Goal: Task Accomplishment & Management: Use online tool/utility

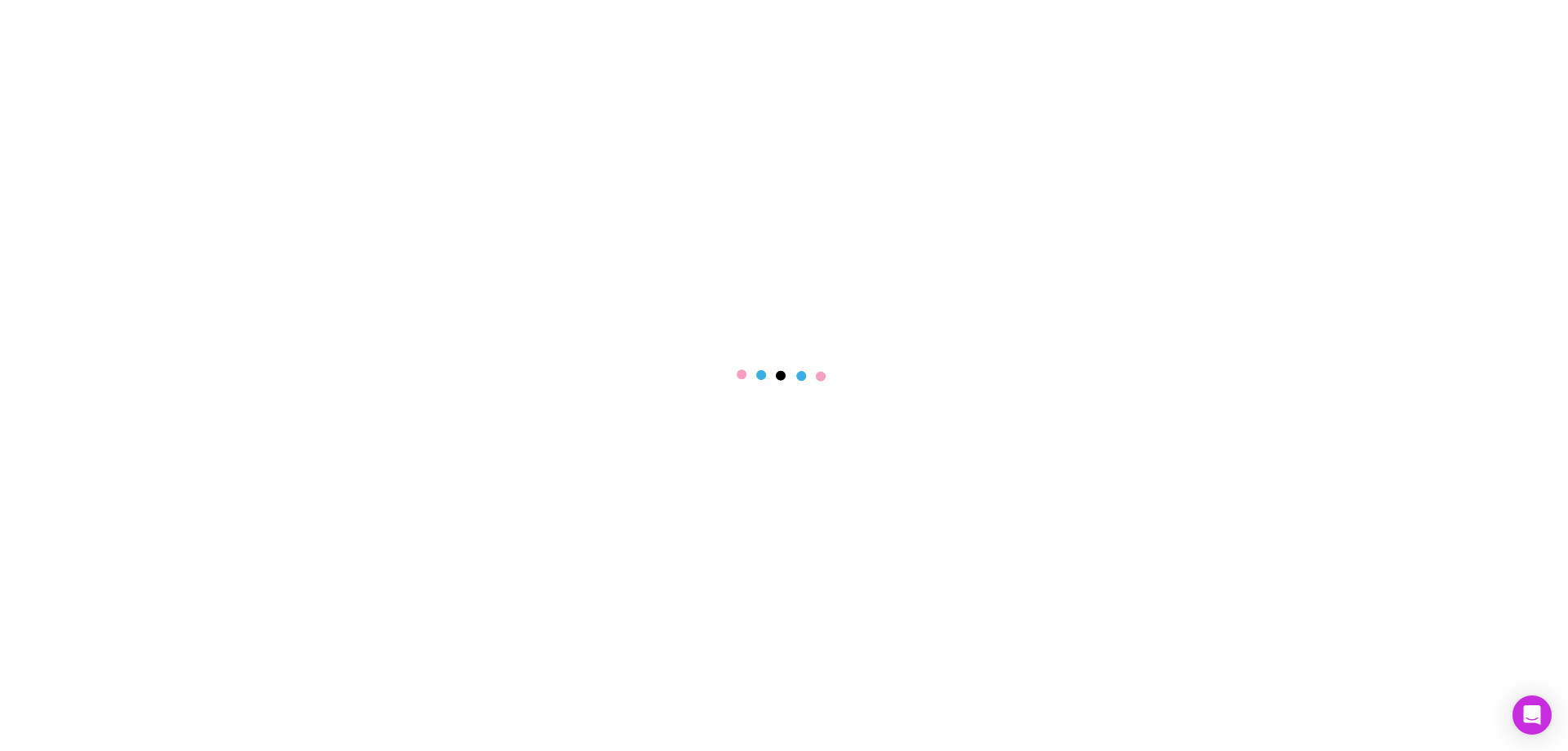
select select "****"
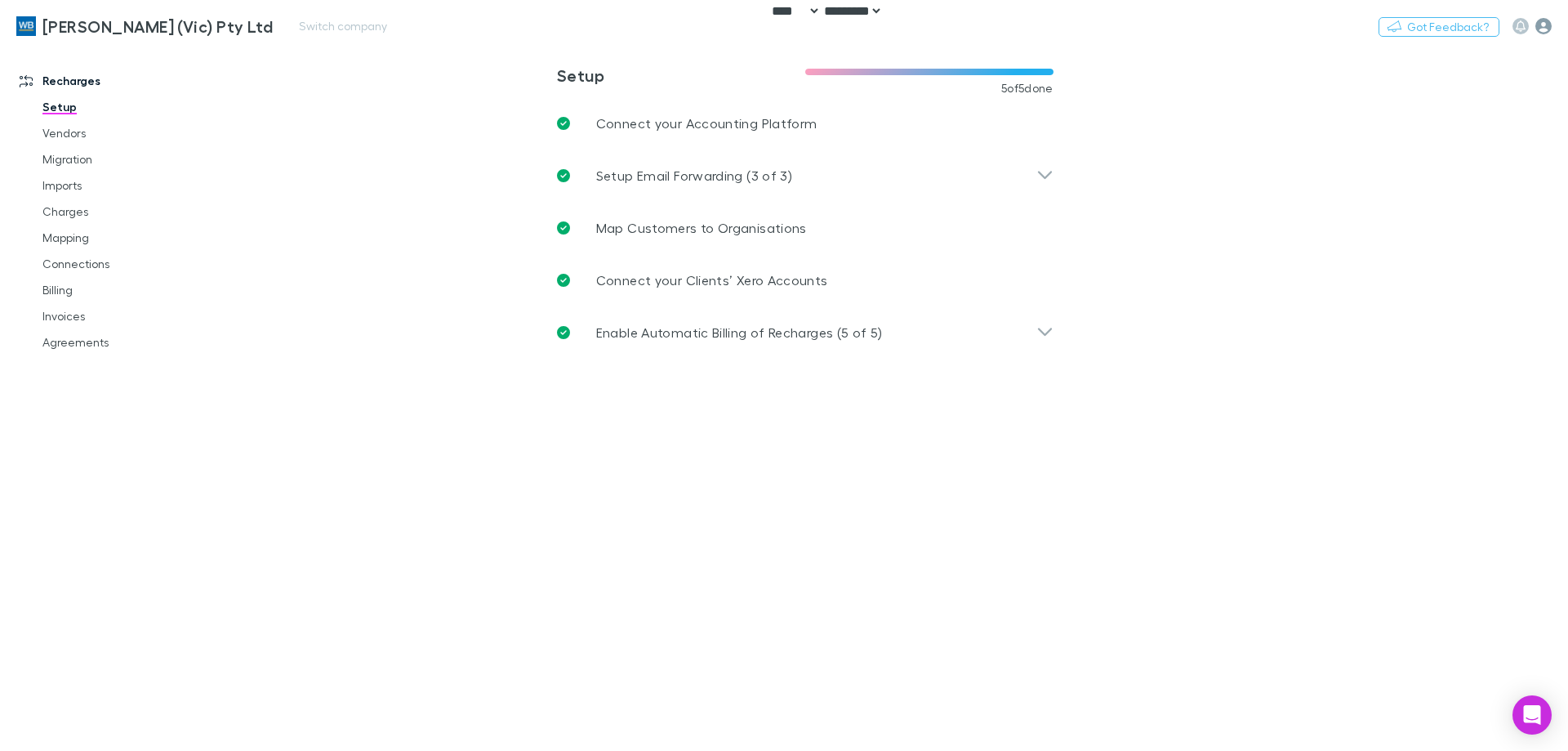
click at [1542, 30] on icon "button" at bounding box center [1544, 25] width 17 height 17
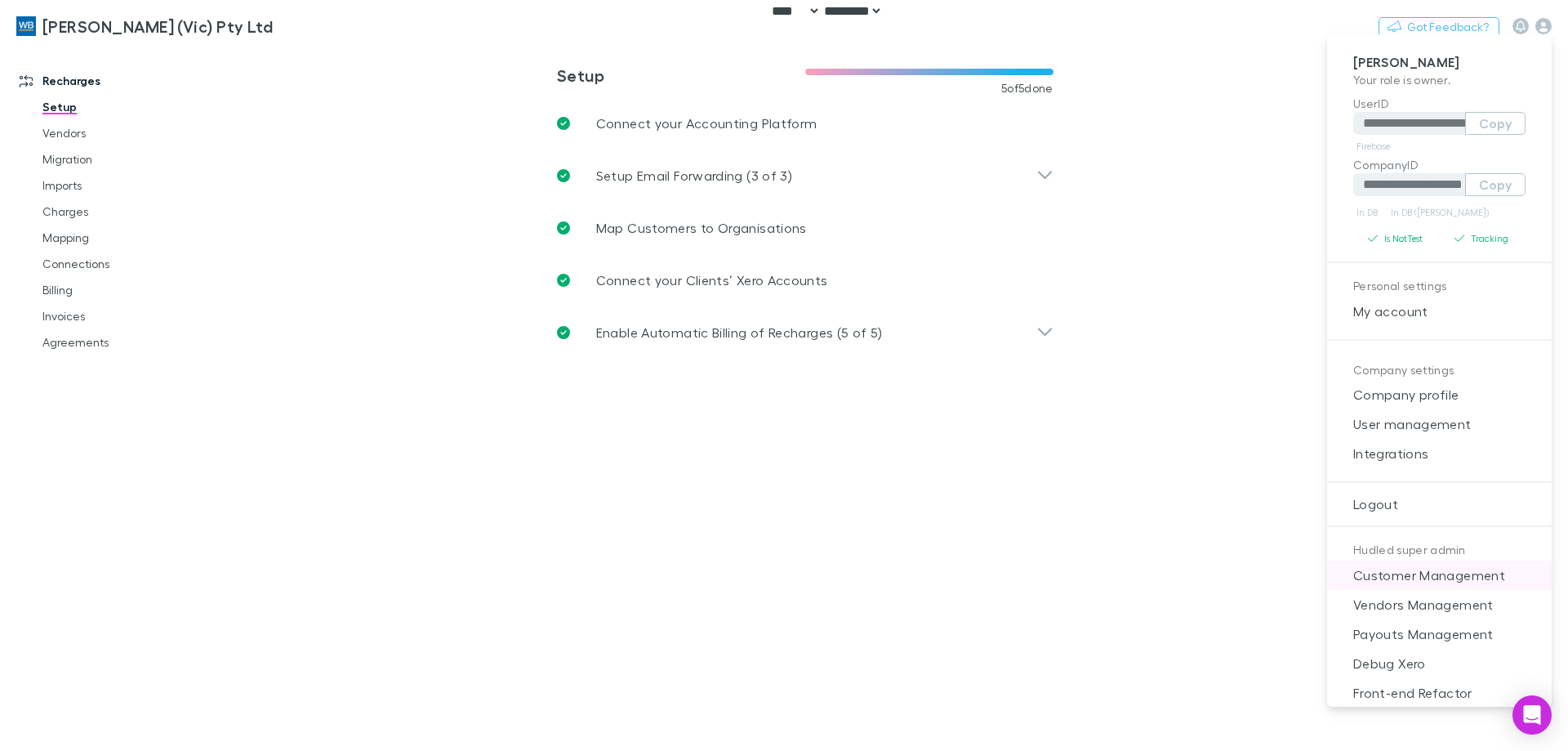
click at [1415, 582] on span "Customer Management" at bounding box center [1439, 575] width 199 height 19
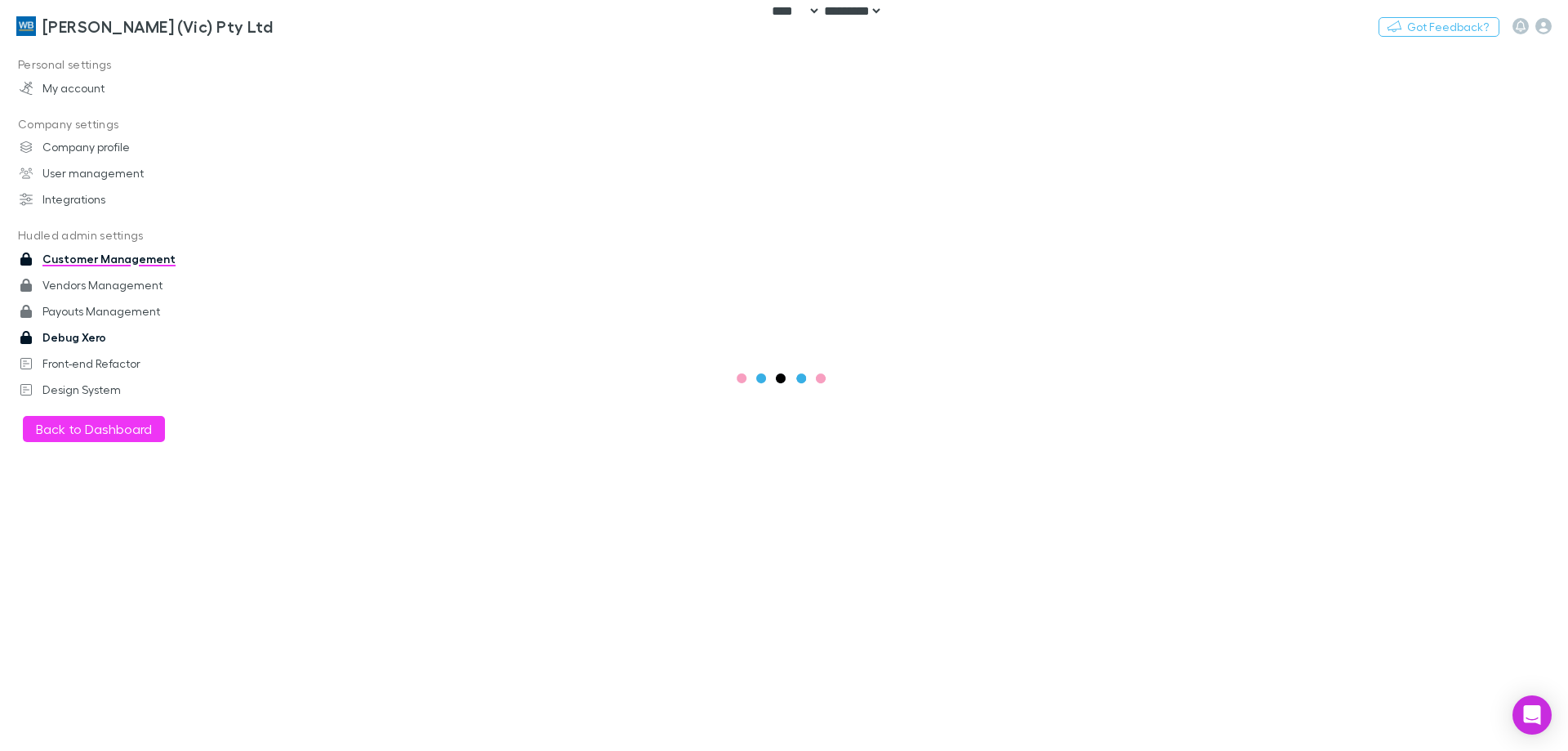
click at [109, 335] on link "Debug Xero" at bounding box center [111, 337] width 217 height 26
drag, startPoint x: 11, startPoint y: 544, endPoint x: 21, endPoint y: 528, distance: 18.9
click at [12, 542] on div "Personal settings My account Company settings Company profile User management I…" at bounding box center [112, 394] width 224 height 686
click at [324, 79] on div "Customer" at bounding box center [355, 85] width 265 height 19
type input "****"
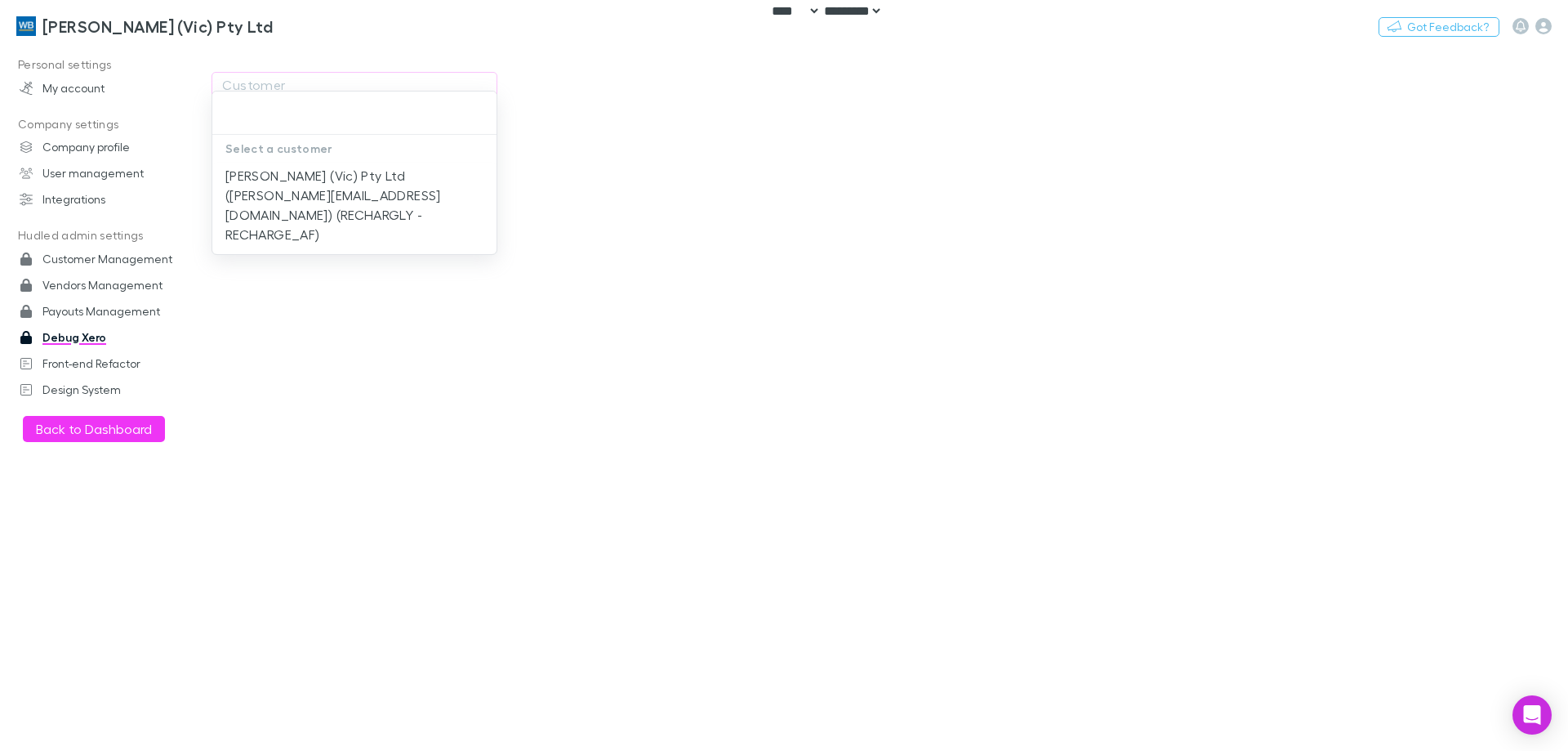
click at [124, 335] on div at bounding box center [784, 375] width 1568 height 751
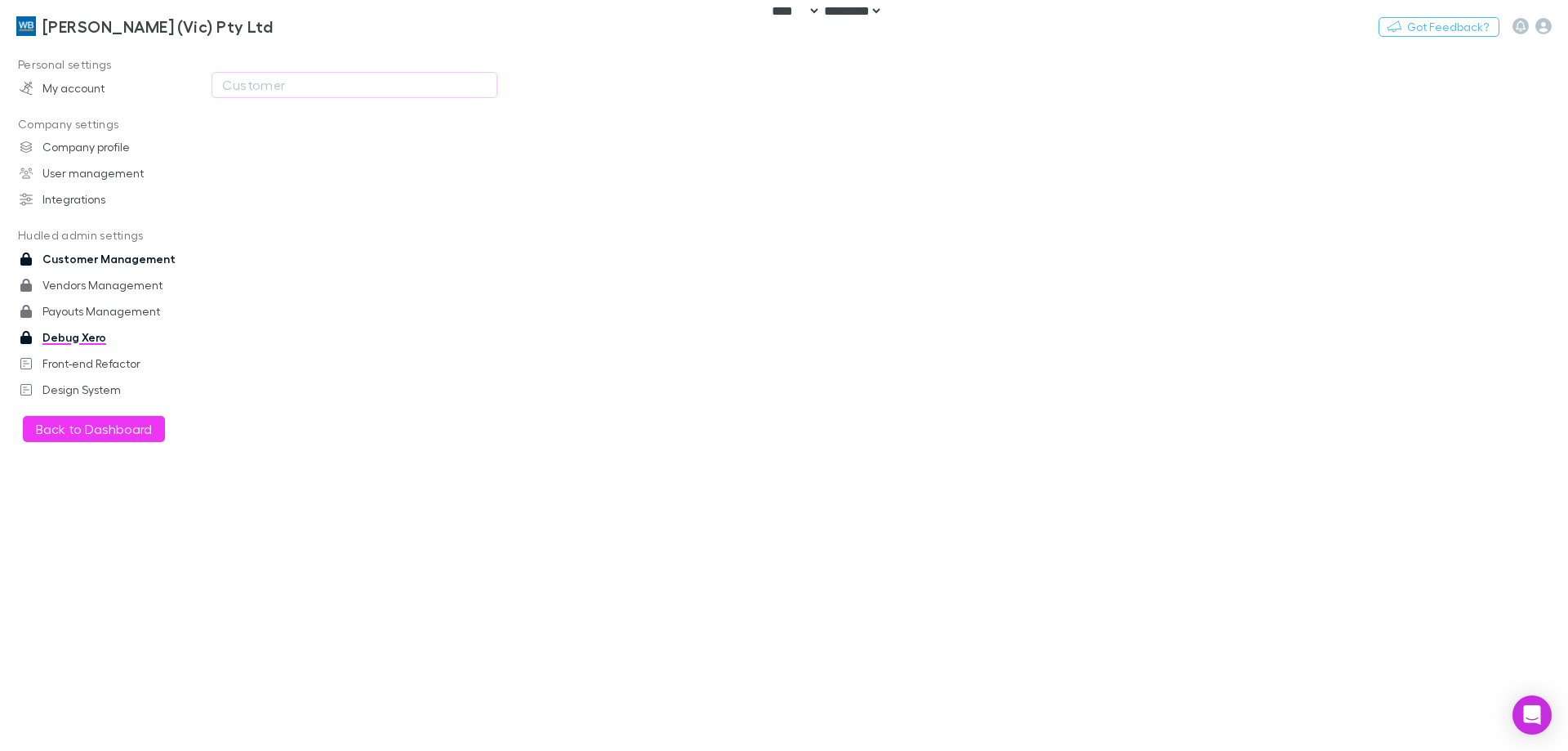
click at [126, 257] on link "Customer Management" at bounding box center [111, 258] width 217 height 26
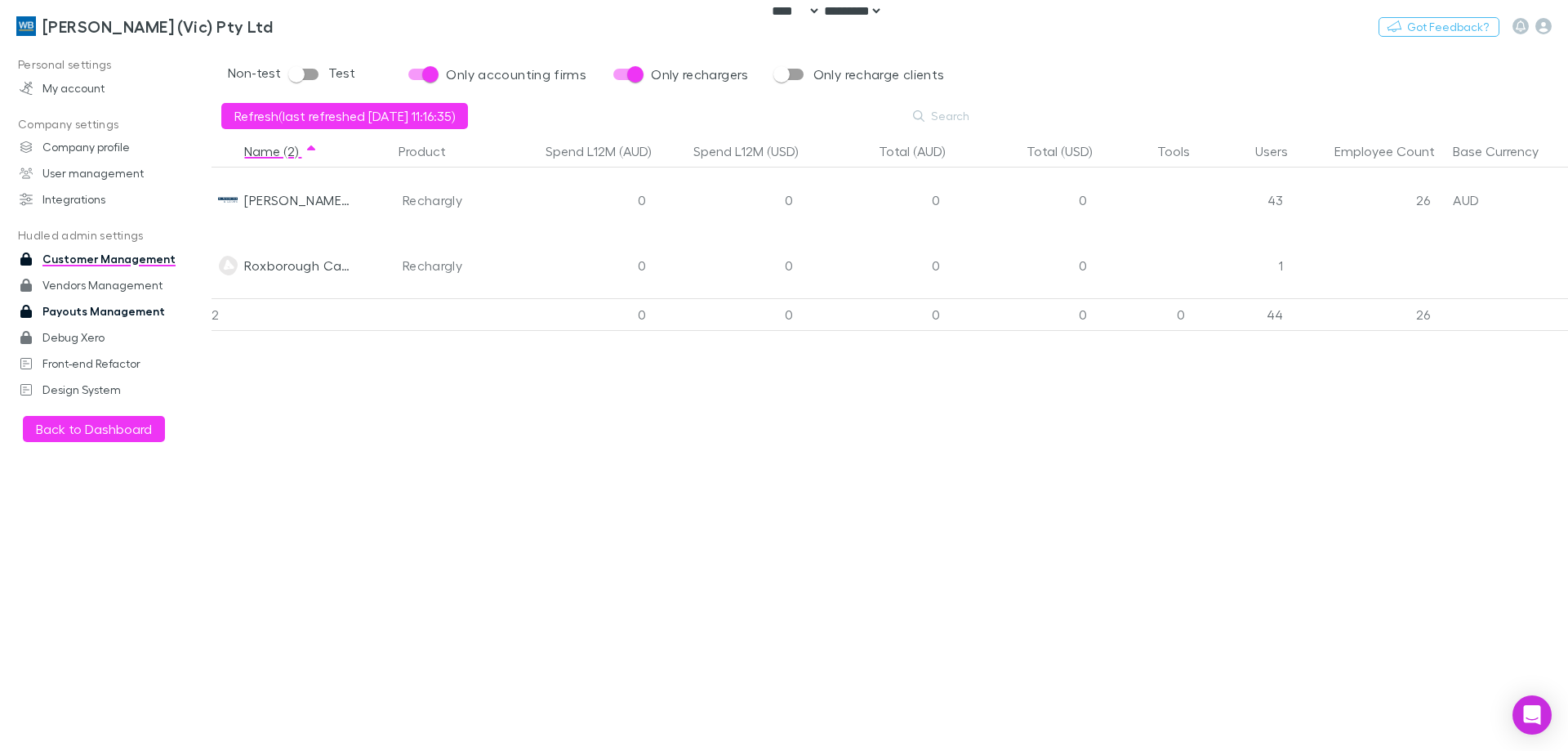
click at [111, 306] on link "Payouts Management" at bounding box center [111, 311] width 217 height 26
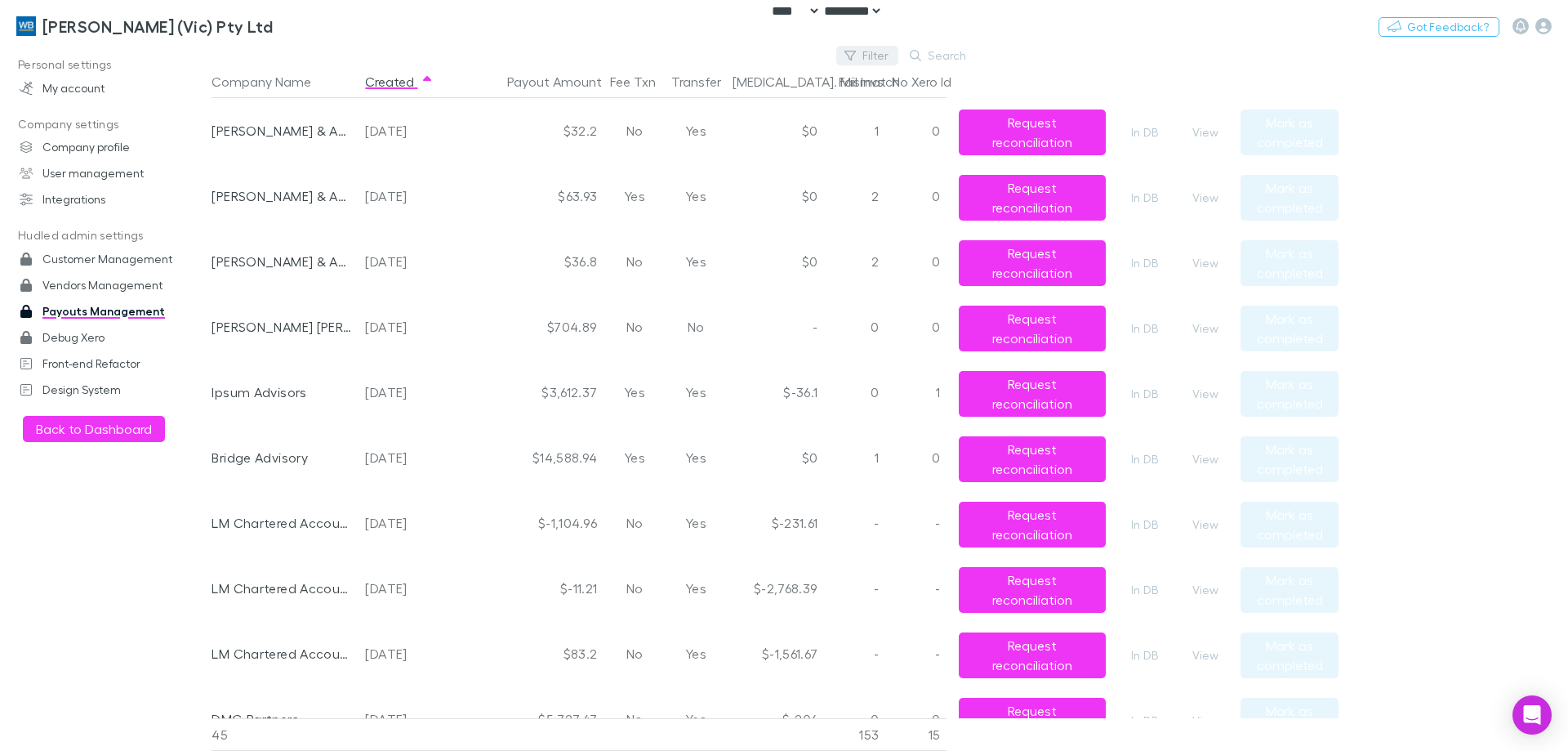
click at [877, 60] on button "Filter" at bounding box center [868, 56] width 62 height 19
type input "****"
click at [706, 165] on li "[PERSON_NAME] & Co" at bounding box center [758, 162] width 284 height 26
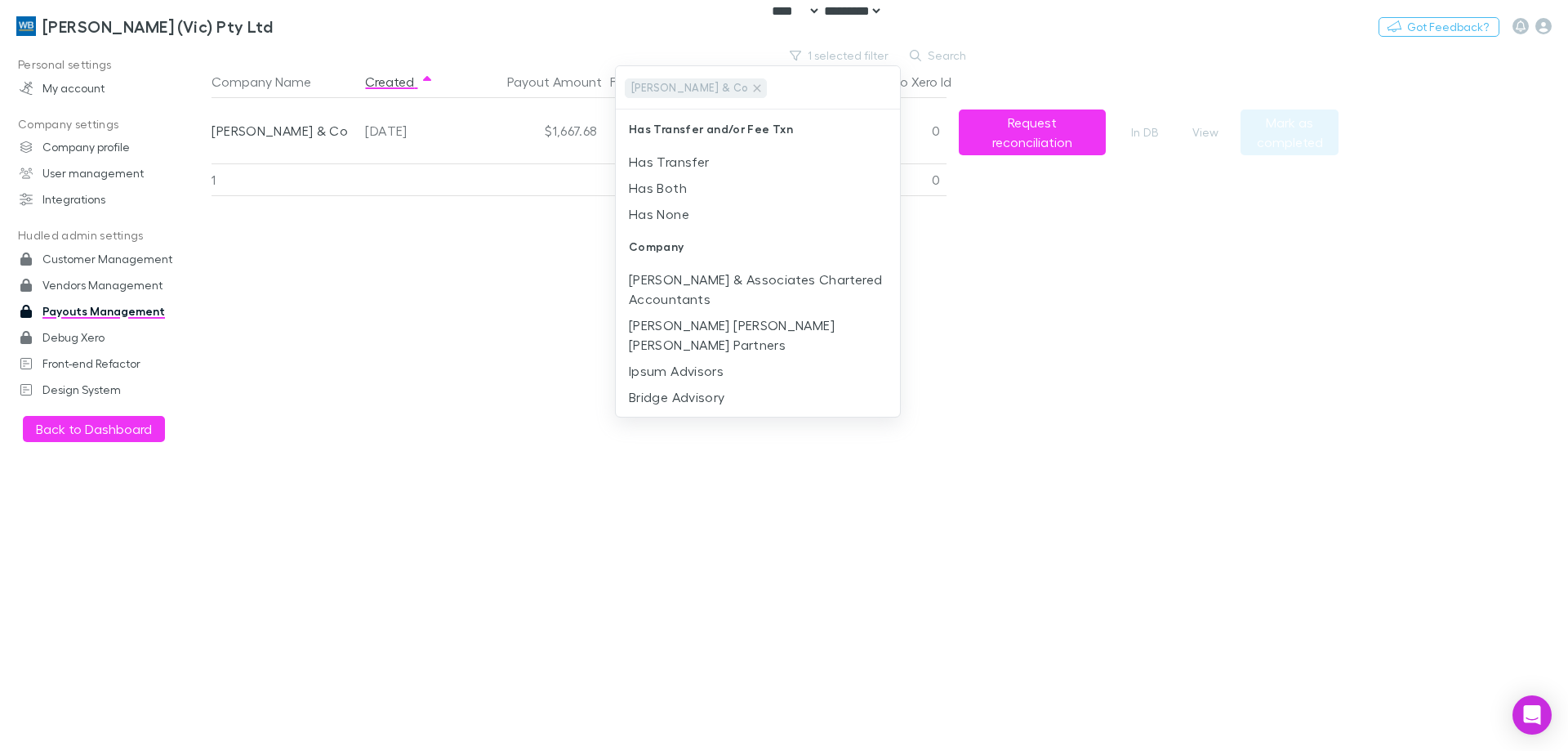
click at [1232, 362] on div at bounding box center [784, 375] width 1568 height 751
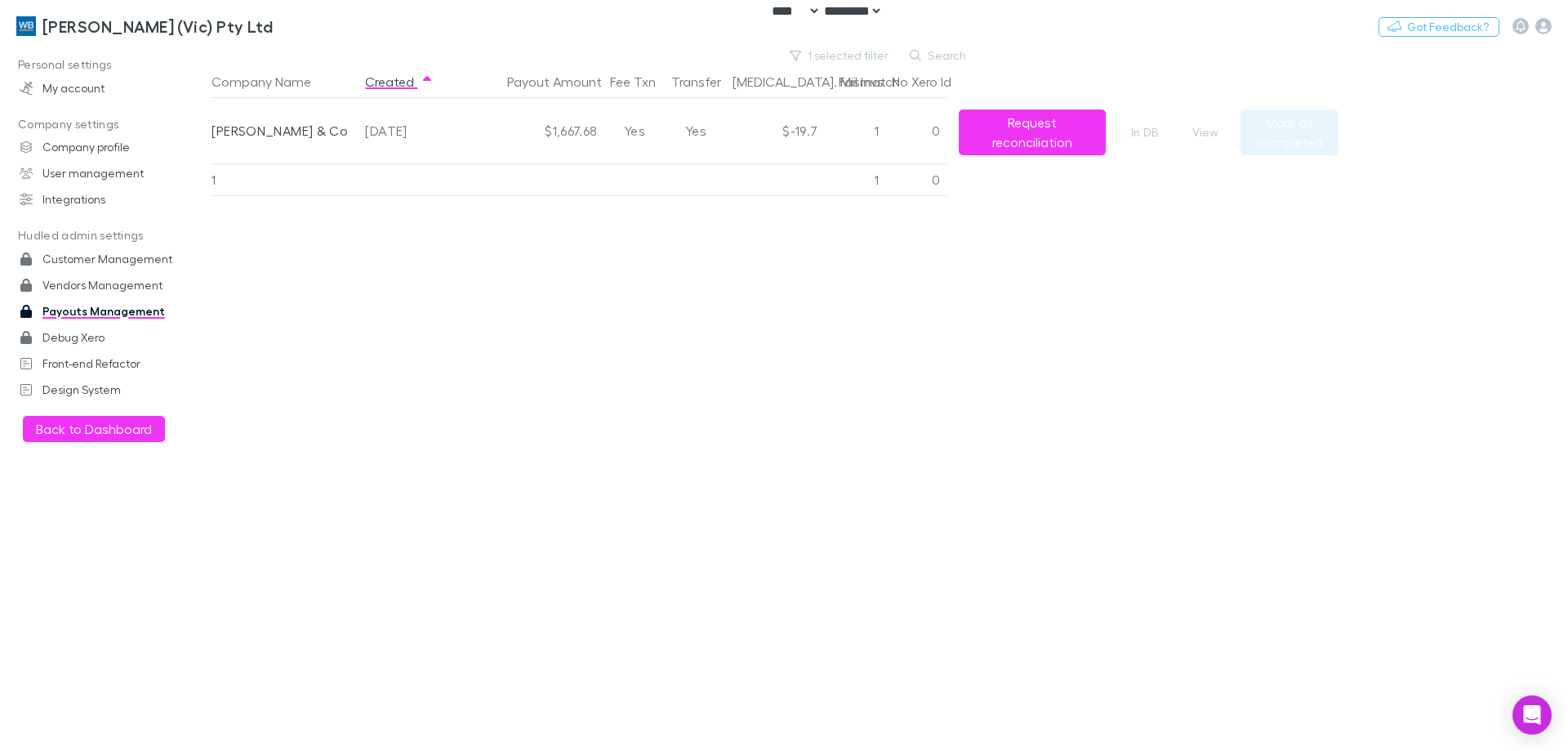
click at [1207, 122] on div "View" at bounding box center [1210, 131] width 61 height 65
click at [1207, 128] on button "View" at bounding box center [1206, 132] width 53 height 19
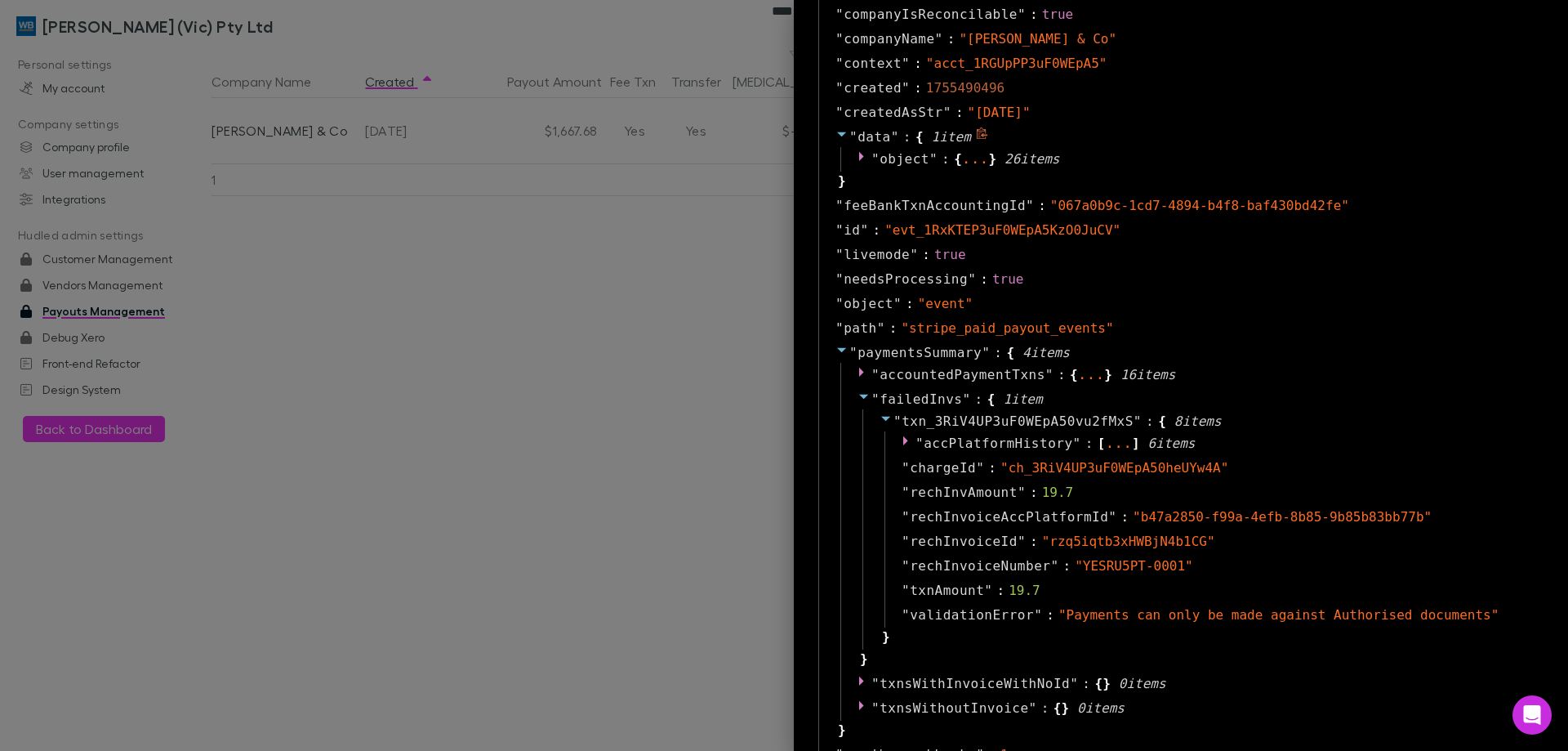
scroll to position [898, 0]
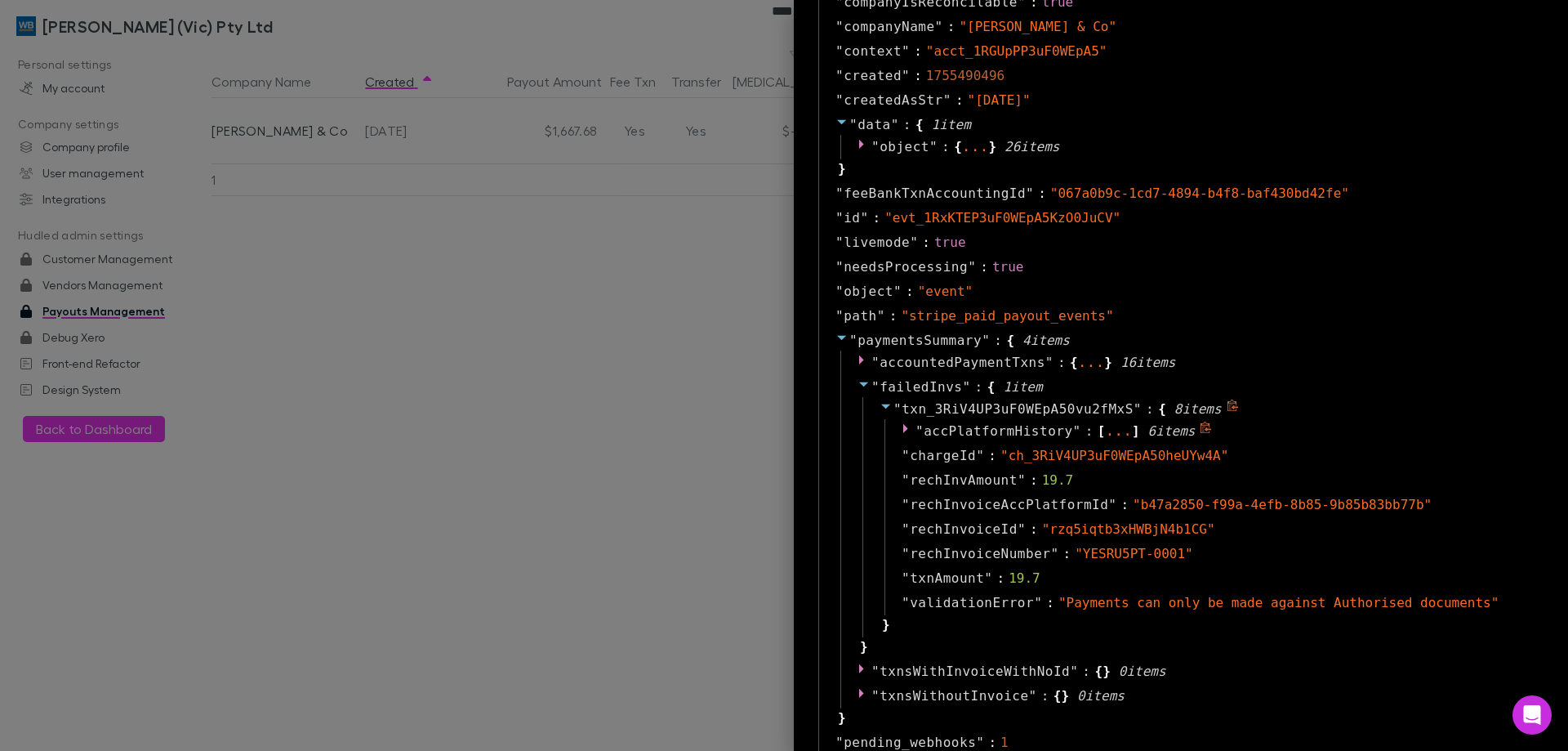
click at [959, 432] on span "accPlatformHistory" at bounding box center [997, 431] width 149 height 16
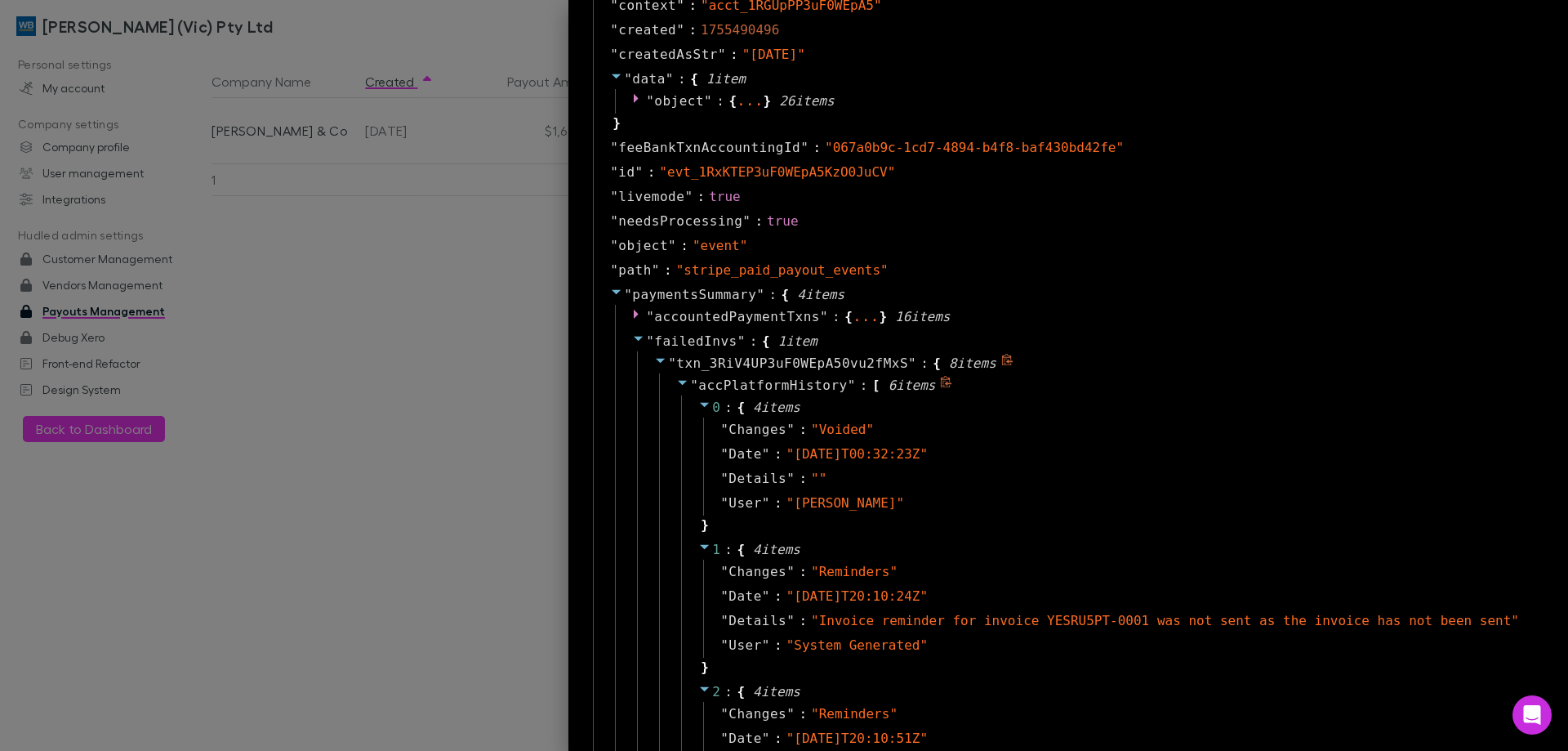
scroll to position [980, 0]
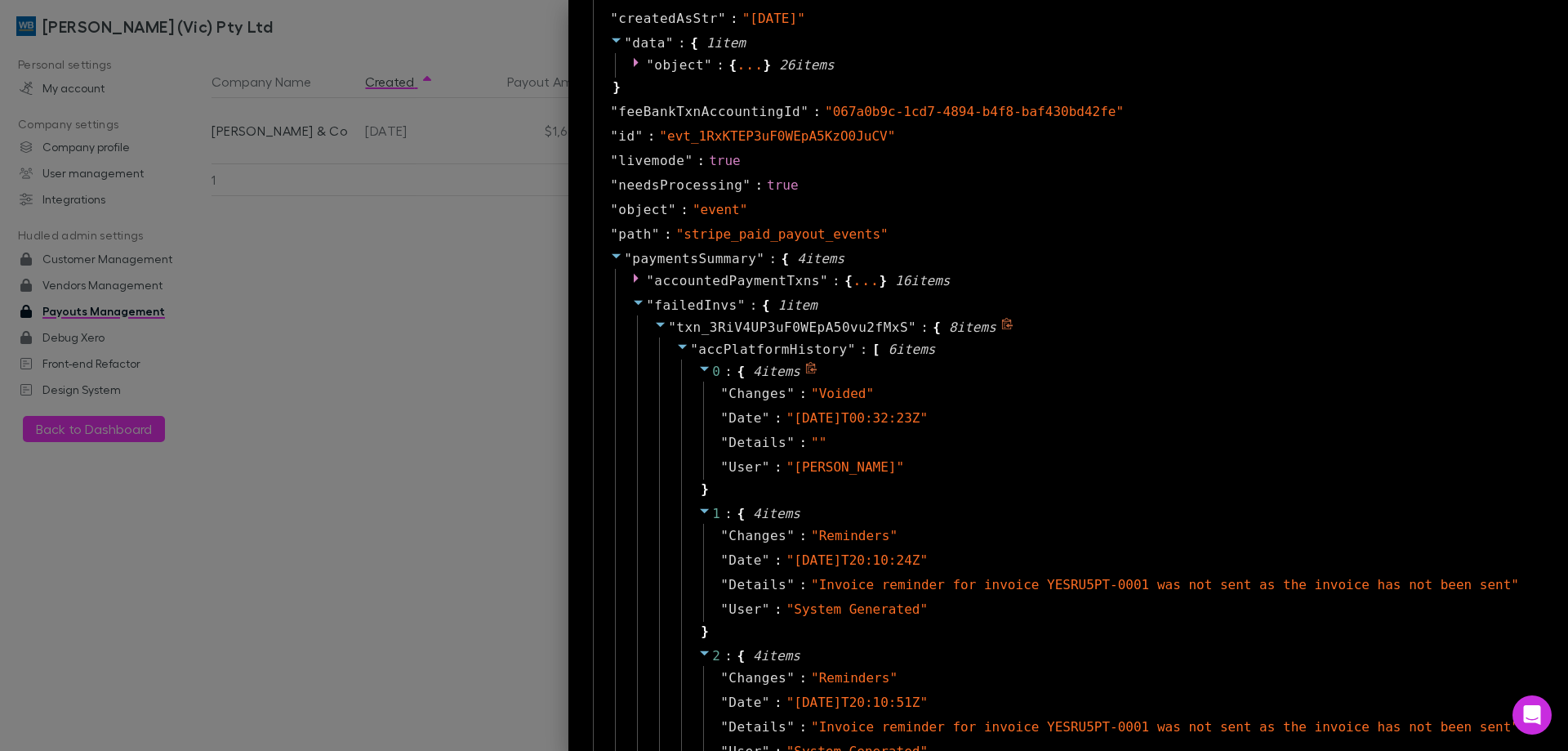
click at [817, 371] on icon at bounding box center [811, 367] width 13 height 13
click at [698, 345] on span """ at bounding box center [694, 350] width 8 height 16
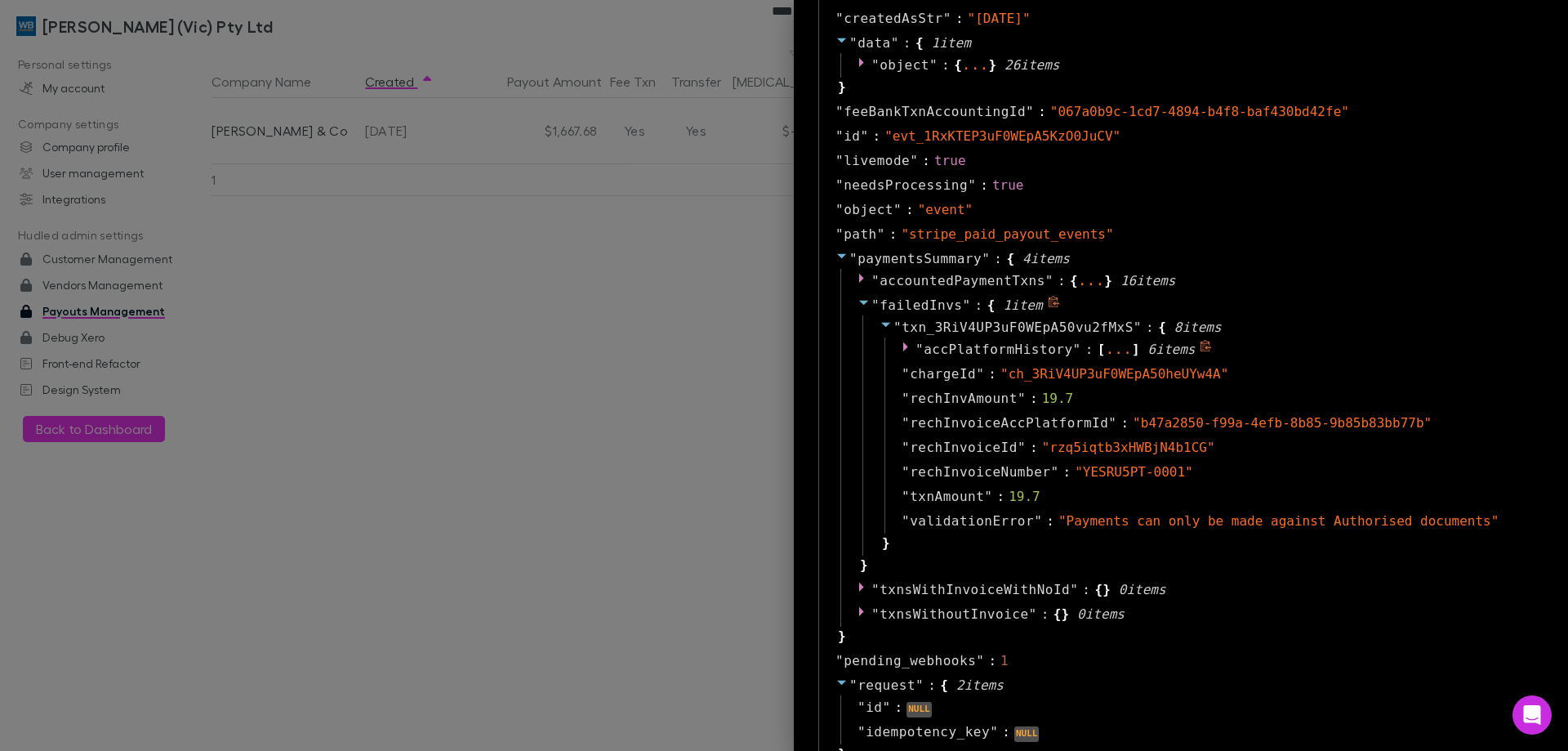
drag, startPoint x: 1182, startPoint y: 350, endPoint x: 1566, endPoint y: 427, distance: 391.6
click at [1200, 350] on icon at bounding box center [1206, 346] width 13 height 13
